Goal: Task Accomplishment & Management: Manage account settings

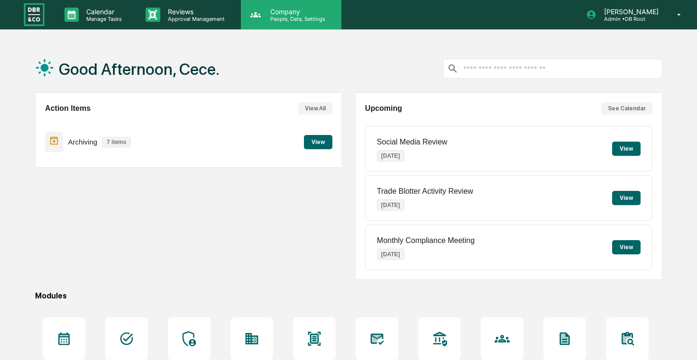
click at [307, 26] on div "Company People, Data, Settings" at bounding box center [291, 14] width 101 height 29
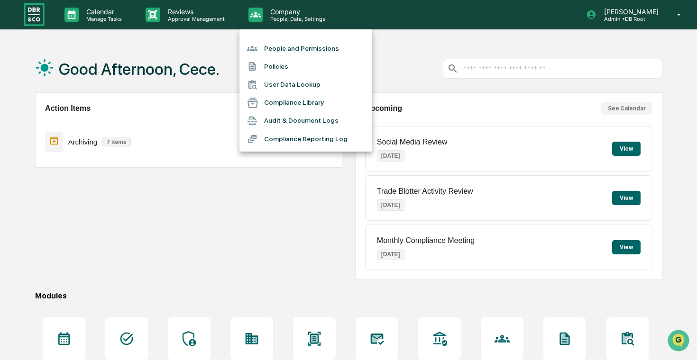
click at [315, 51] on li "People and Permissions" at bounding box center [306, 48] width 133 height 18
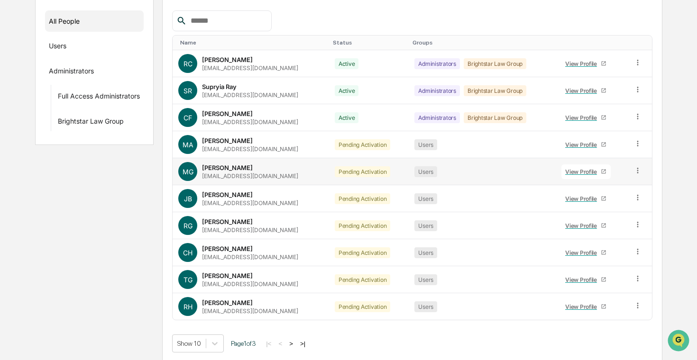
scroll to position [134, 0]
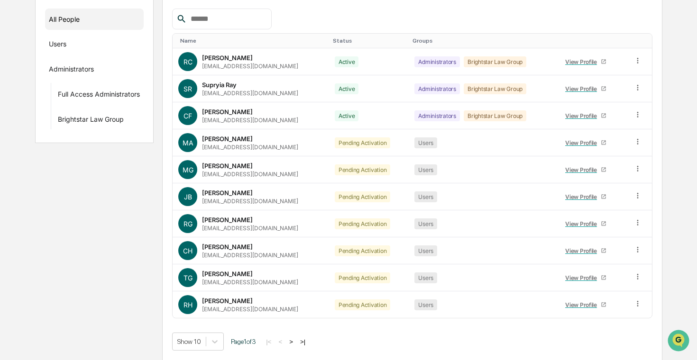
click at [296, 340] on button ">" at bounding box center [290, 342] width 9 height 8
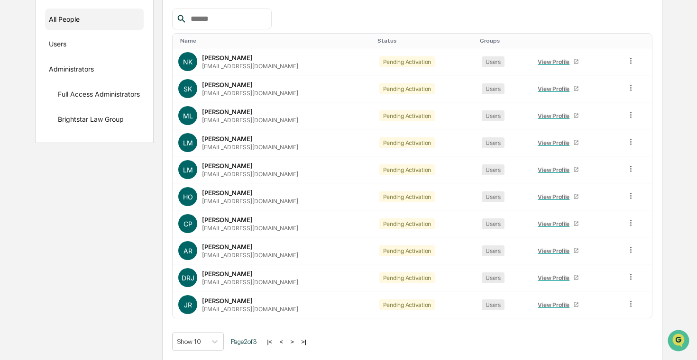
click at [297, 339] on button ">" at bounding box center [291, 342] width 9 height 8
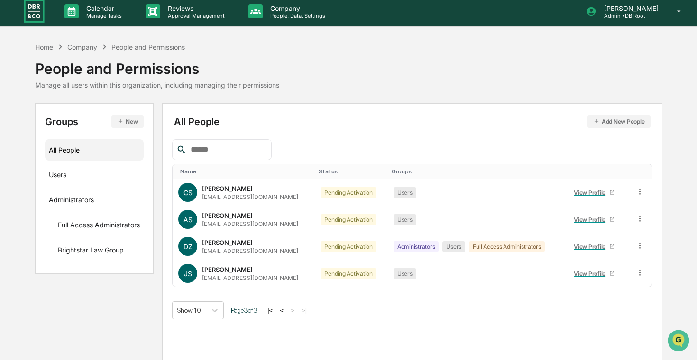
scroll to position [3, 0]
click at [286, 310] on button "<" at bounding box center [281, 311] width 9 height 8
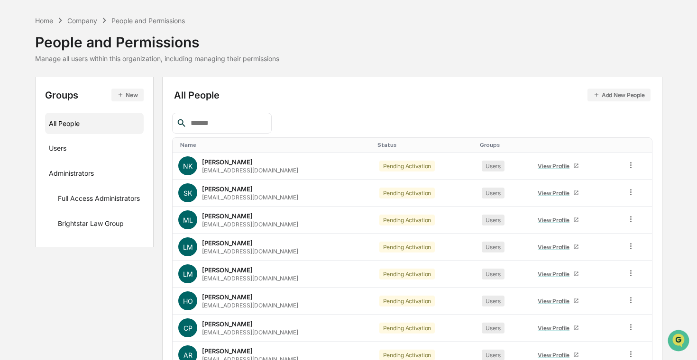
scroll to position [0, 0]
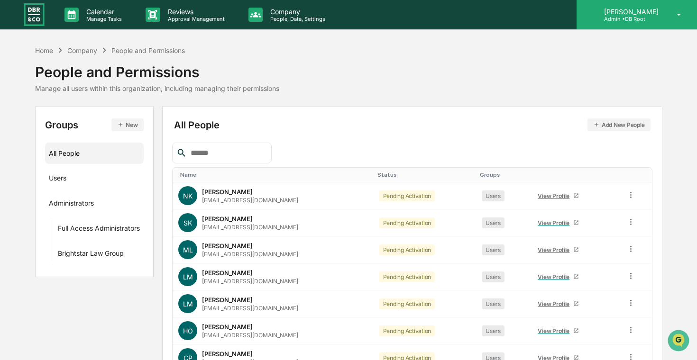
click at [628, 23] on div "[PERSON_NAME] Admin • DB Root" at bounding box center [637, 14] width 120 height 29
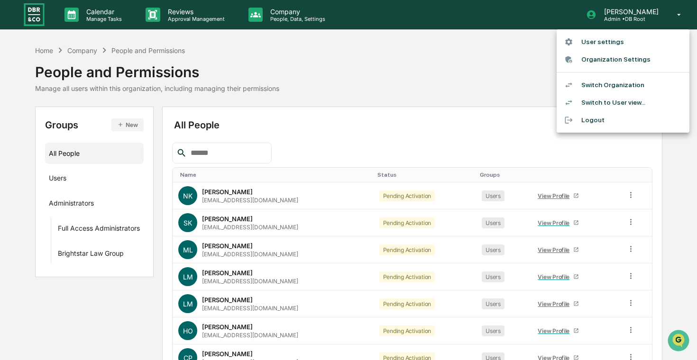
click at [608, 82] on li "Switch Organization" at bounding box center [623, 85] width 133 height 18
